Goal: Register for event/course

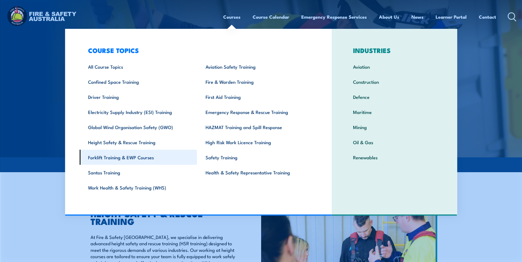
click at [131, 156] on link "Forklift Training & EWP Courses" at bounding box center [138, 157] width 117 height 15
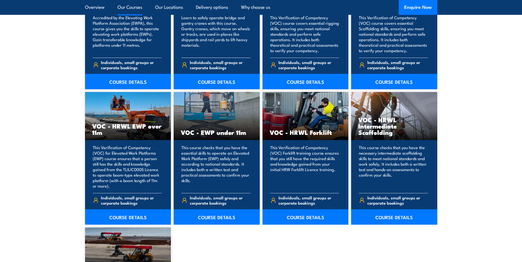
scroll to position [688, 0]
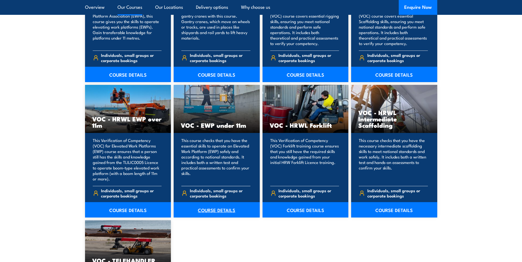
click at [211, 211] on link "COURSE DETAILS" at bounding box center [217, 209] width 86 height 15
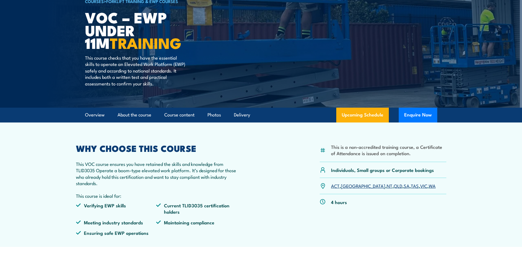
scroll to position [55, 0]
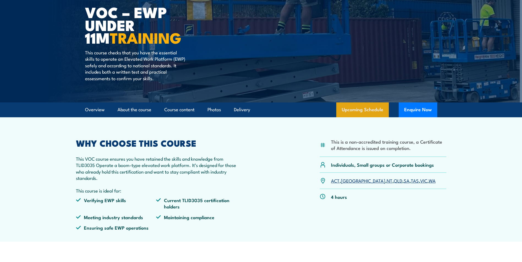
click at [373, 105] on link "Upcoming Schedule" at bounding box center [362, 110] width 53 height 15
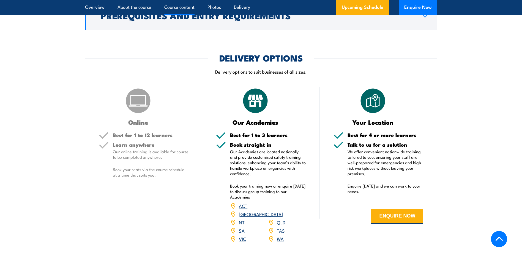
scroll to position [456, 0]
